Goal: Check status

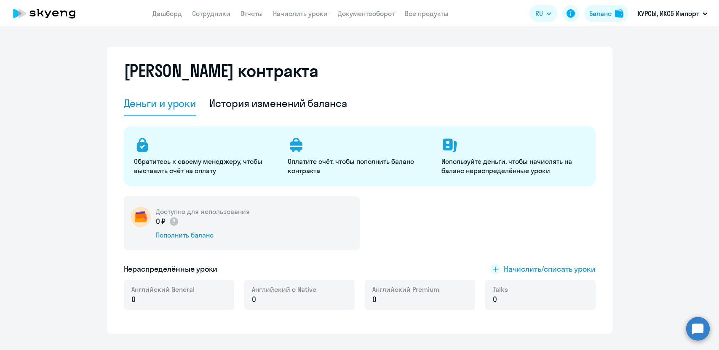
select select "english_adult_not_native_speaker_course_elementary"
click at [661, 58] on li "Икс 5 Импорт, ИКС5 Импорт" at bounding box center [661, 60] width 101 height 21
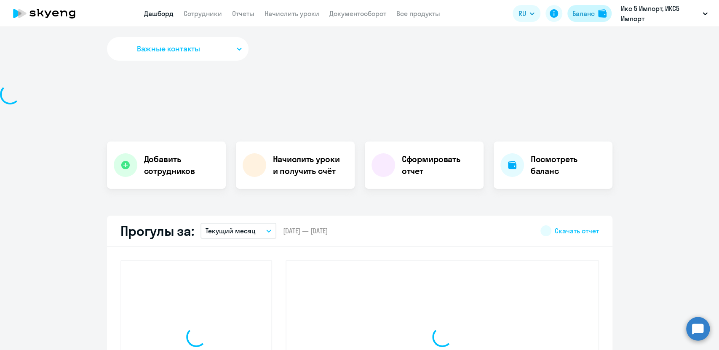
click at [580, 15] on div "Баланс" at bounding box center [583, 13] width 22 height 10
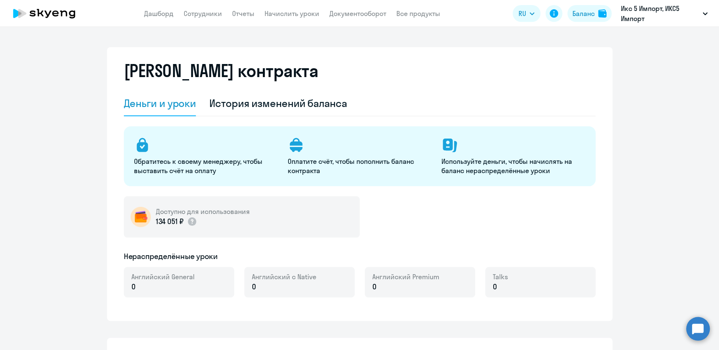
select select "english_adult_not_native_speaker"
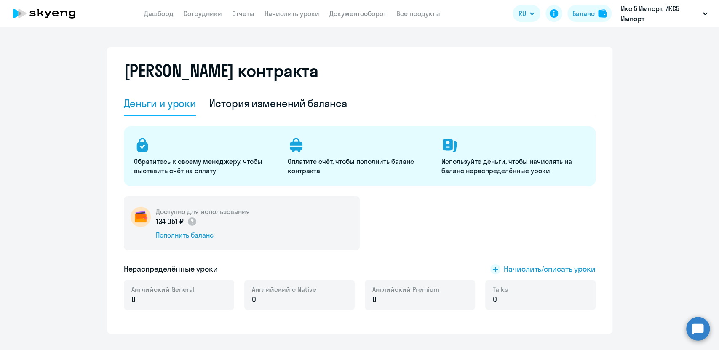
click at [563, 183] on div "Обратитесь к своему менеджеру, чтобы выставить счёт на оплату Оплатите счёт, чт…" at bounding box center [360, 156] width 472 height 60
